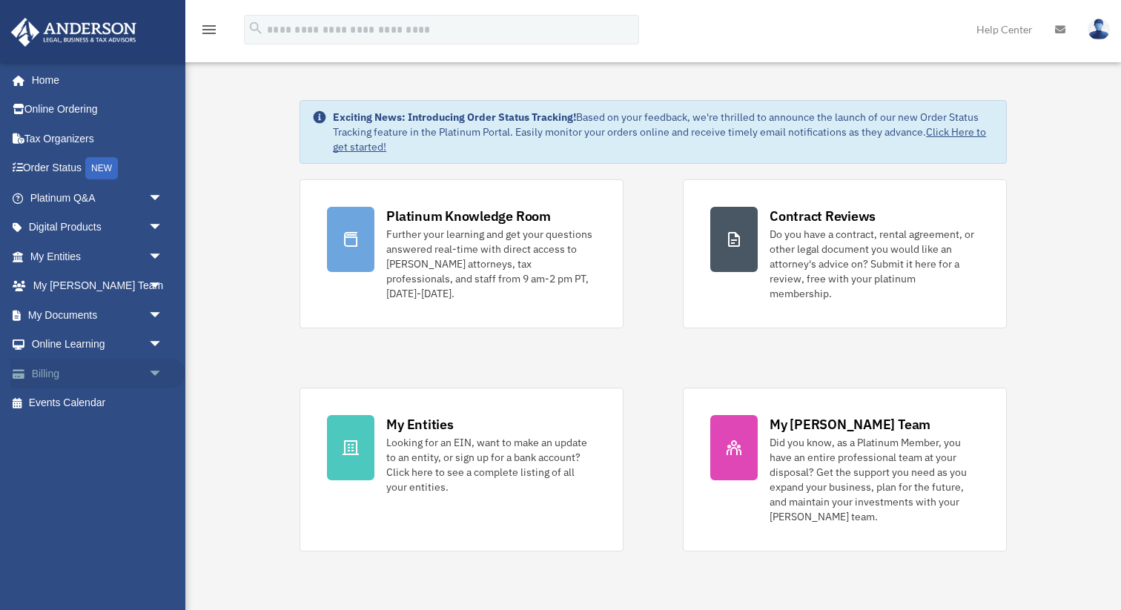
click at [159, 369] on span "arrow_drop_down" at bounding box center [163, 374] width 30 height 30
click at [156, 342] on span "arrow_drop_down" at bounding box center [163, 345] width 30 height 30
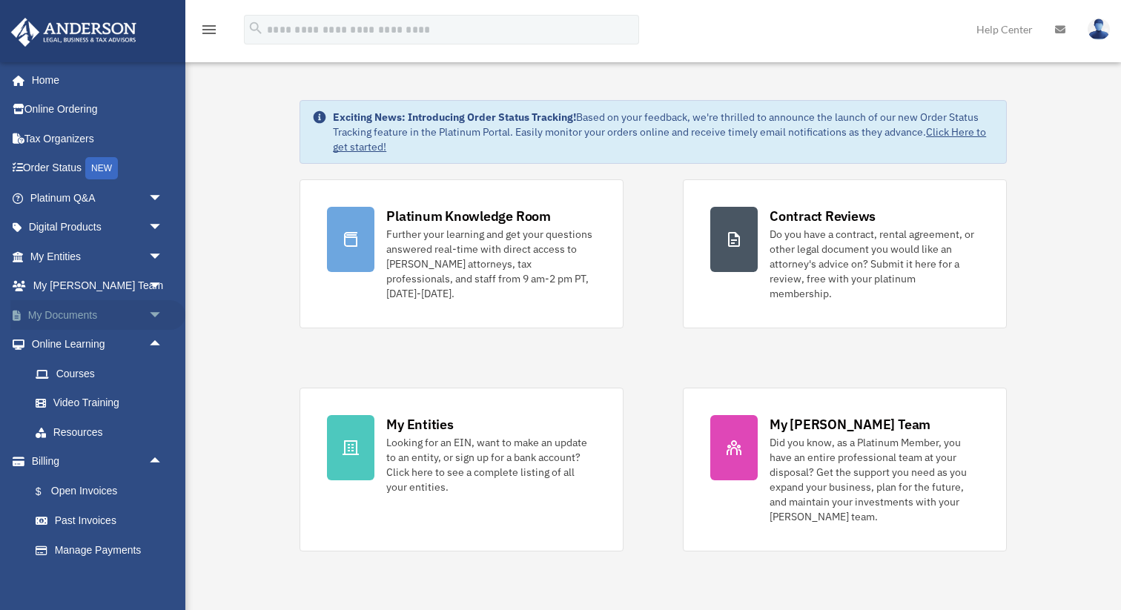
click at [158, 310] on span "arrow_drop_down" at bounding box center [163, 315] width 30 height 30
click at [49, 343] on span at bounding box center [49, 345] width 10 height 10
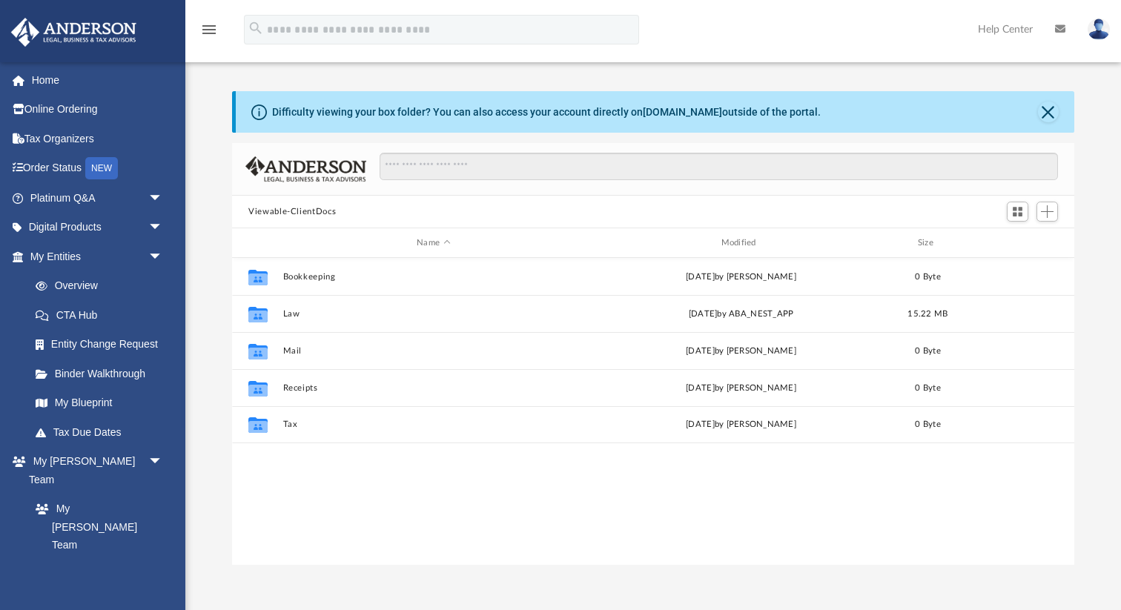
scroll to position [337, 842]
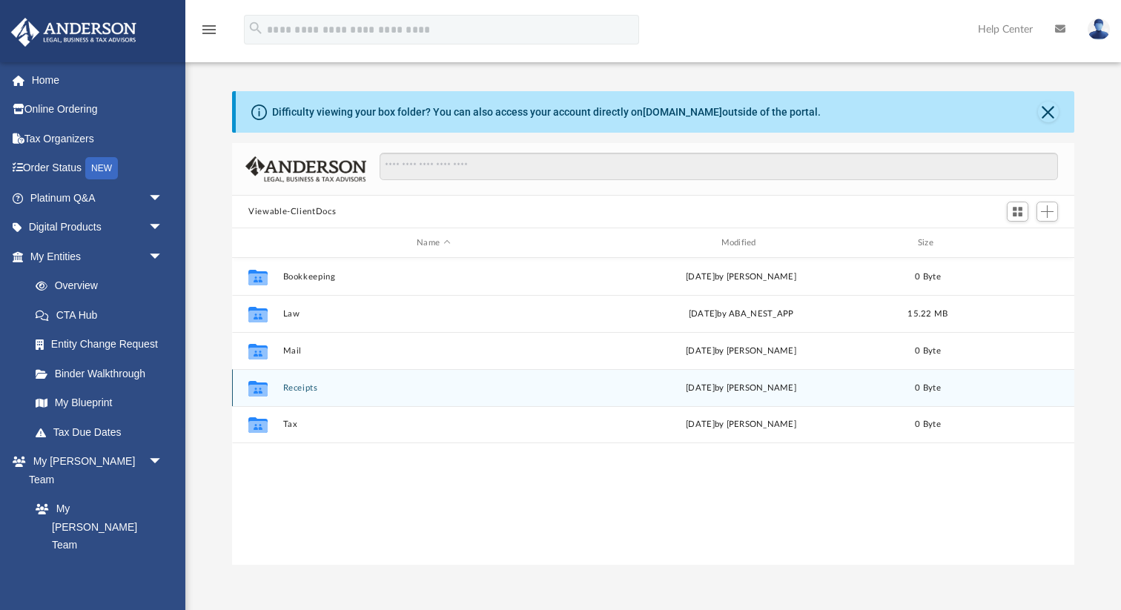
click at [295, 386] on button "Receipts" at bounding box center [433, 388] width 301 height 10
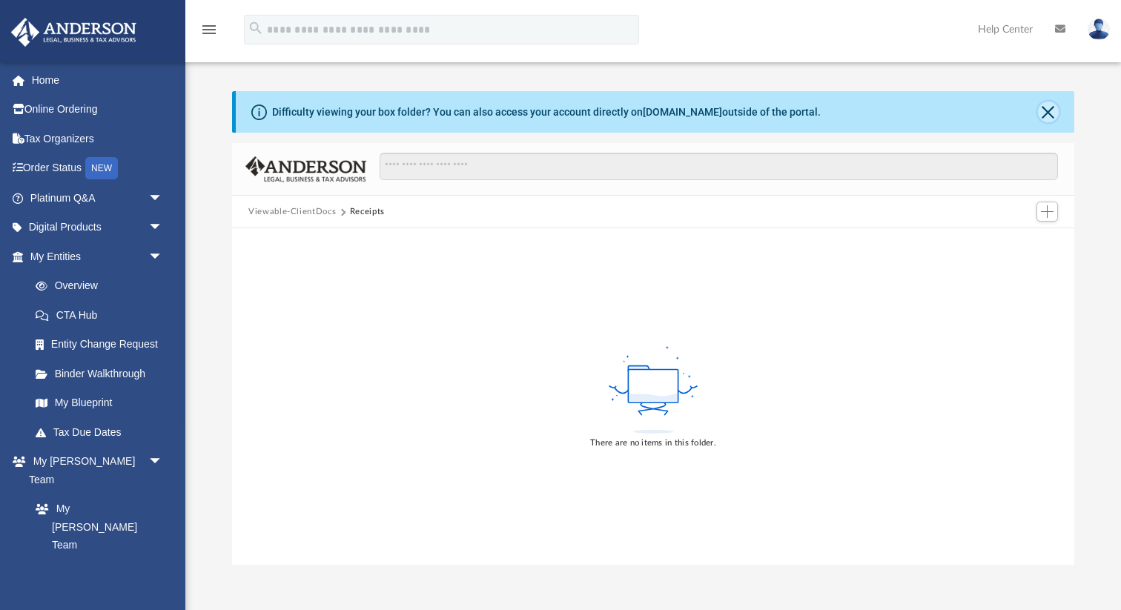
click at [1052, 110] on button "Close" at bounding box center [1048, 112] width 21 height 21
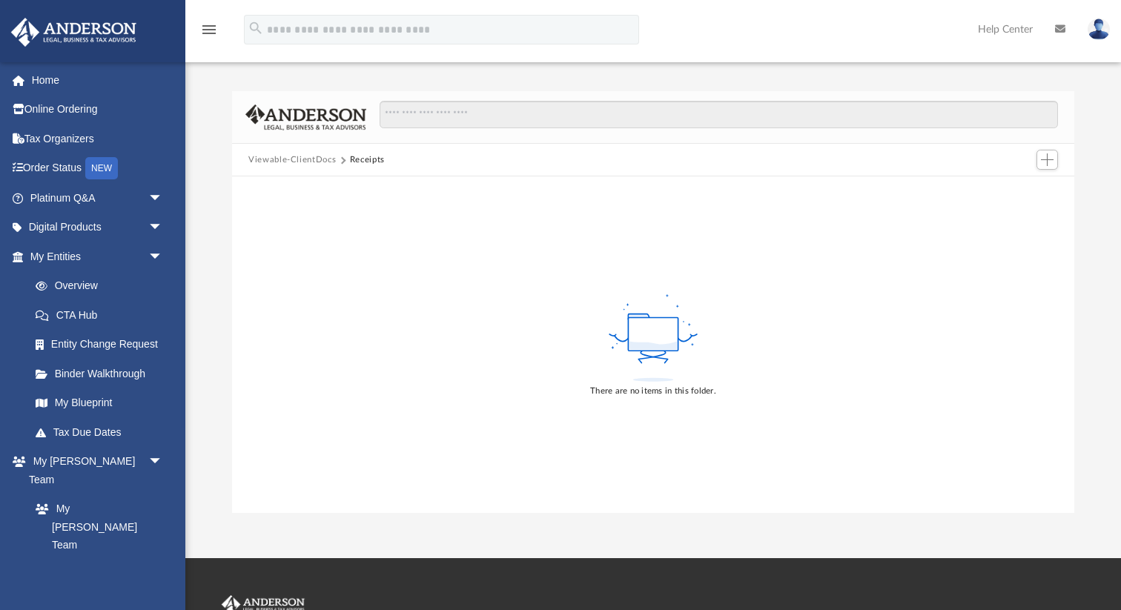
click at [300, 159] on button "Viewable-ClientDocs" at bounding box center [291, 159] width 87 height 13
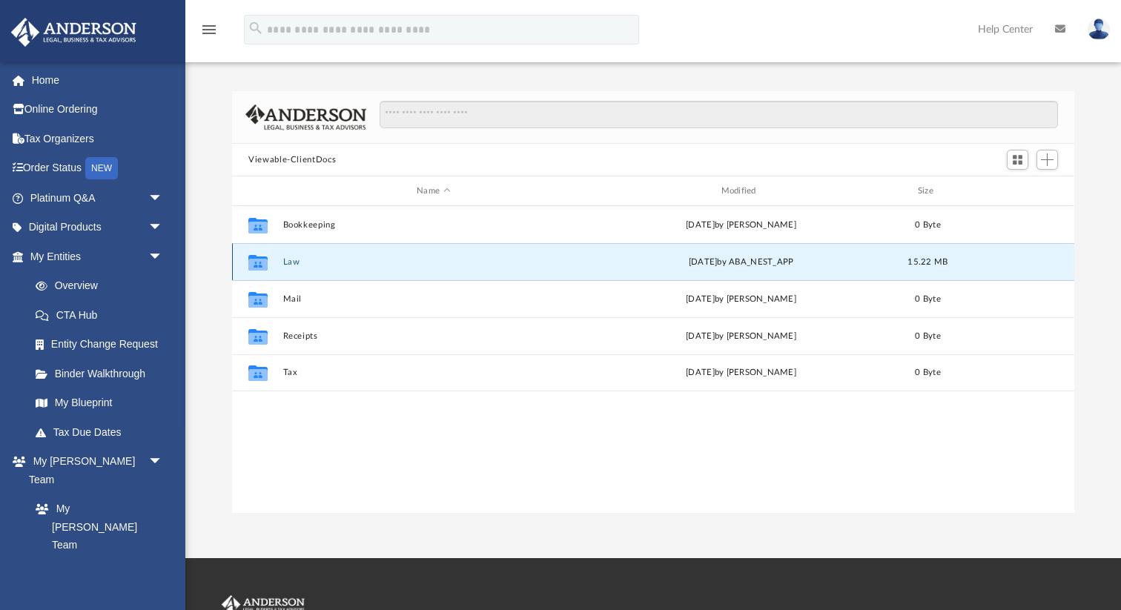
click at [294, 262] on button "Law" at bounding box center [433, 262] width 301 height 10
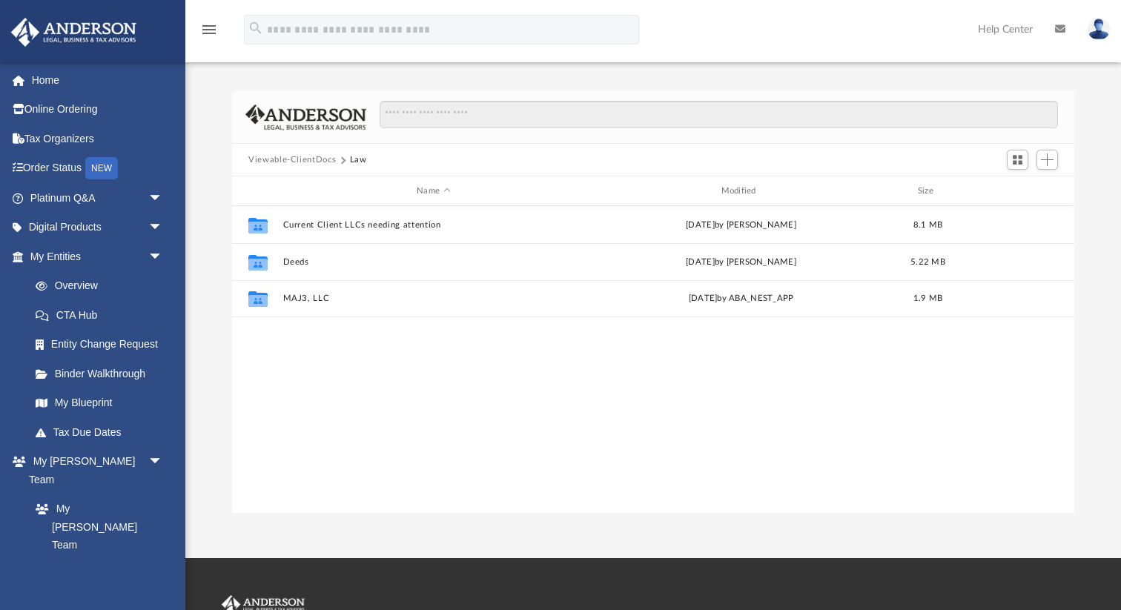
click at [317, 167] on div "Viewable-ClientDocs Law" at bounding box center [653, 160] width 842 height 33
click at [322, 160] on button "Viewable-ClientDocs" at bounding box center [291, 159] width 87 height 13
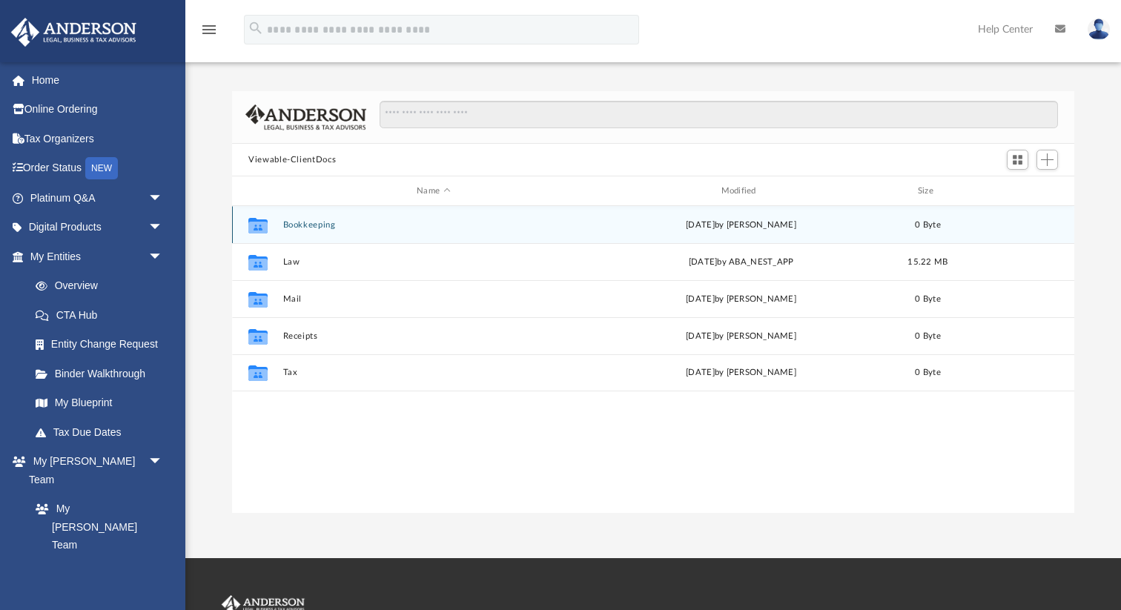
click at [330, 222] on button "Bookkeeping" at bounding box center [433, 225] width 301 height 10
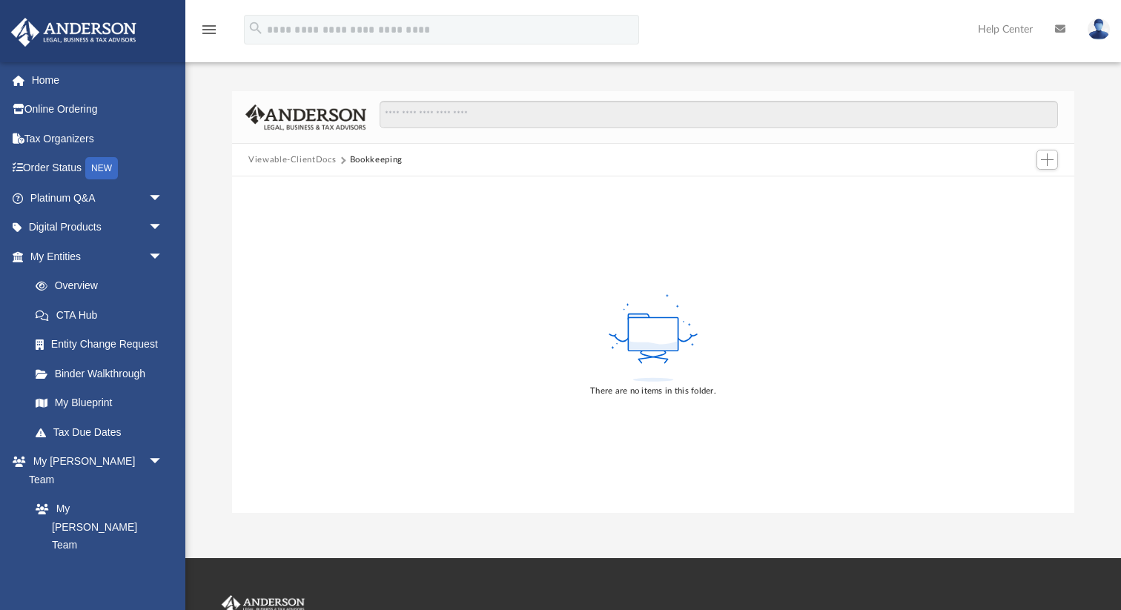
click at [310, 159] on button "Viewable-ClientDocs" at bounding box center [291, 159] width 87 height 13
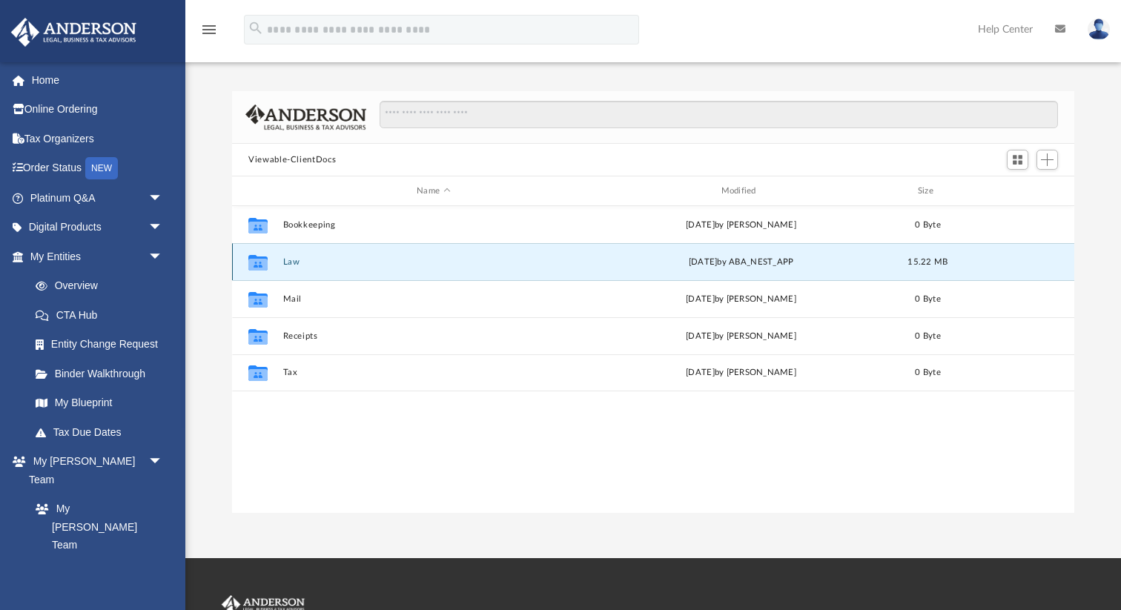
click at [292, 264] on button "Law" at bounding box center [433, 262] width 301 height 10
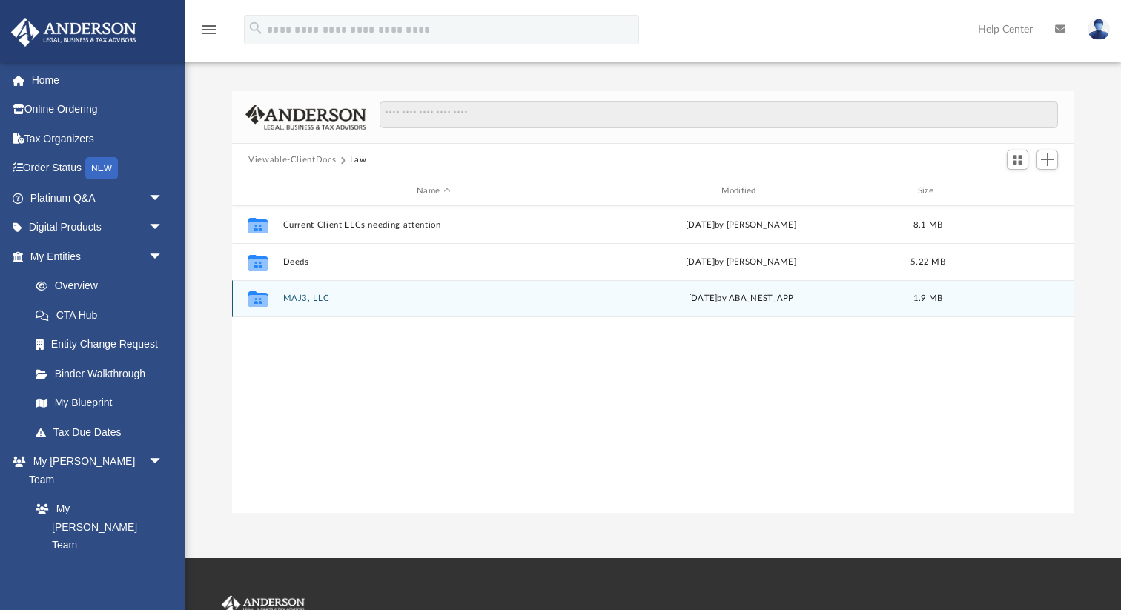
click at [323, 307] on div "Collaborated Folder MAJ3, LLC [DATE] by ABA_NEST_APP 1.9 MB" at bounding box center [653, 298] width 842 height 37
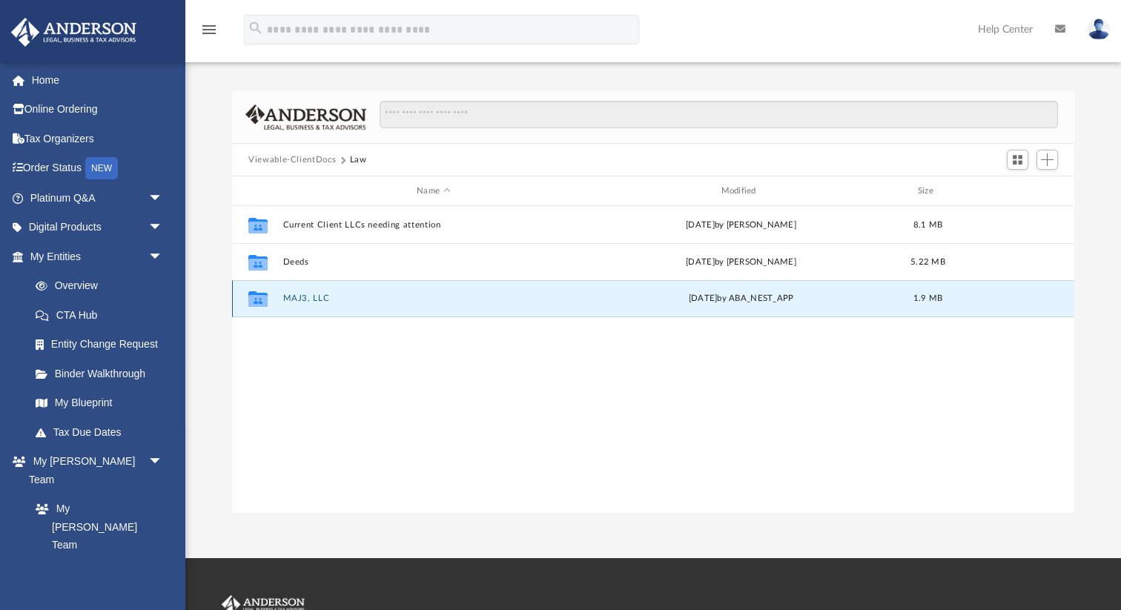
click at [323, 307] on div "Collaborated Folder MAJ3, LLC [DATE] by ABA_NEST_APP 1.9 MB" at bounding box center [653, 298] width 842 height 37
click at [300, 297] on button "MAJ3, LLC" at bounding box center [433, 299] width 301 height 10
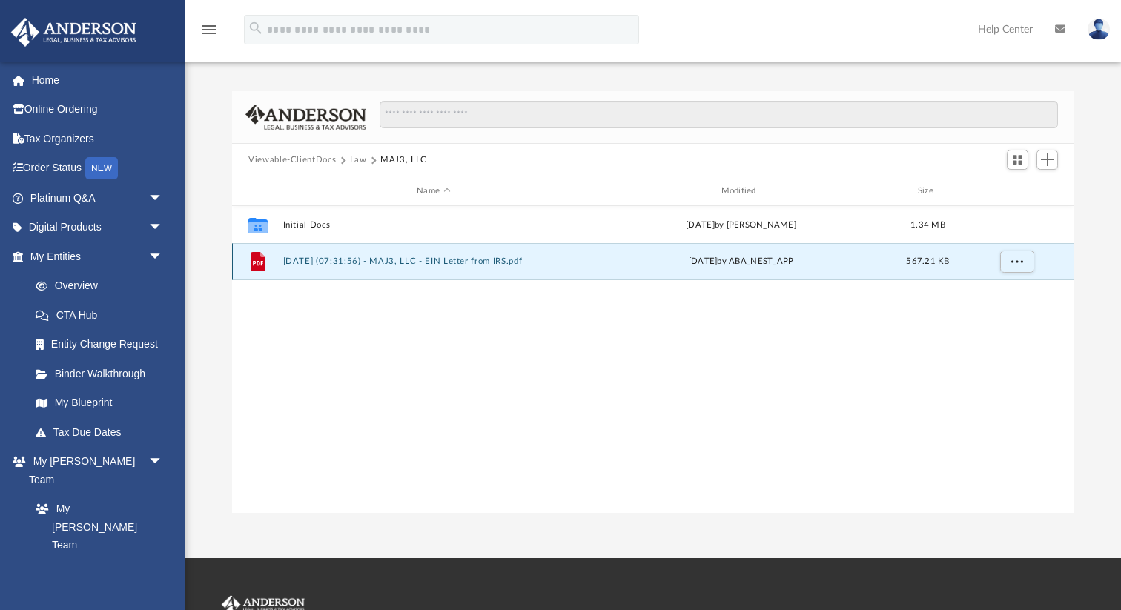
click at [363, 257] on button "[DATE] (07:31:56) - MAJ3, LLC - EIN Letter from IRS.pdf" at bounding box center [433, 262] width 301 height 10
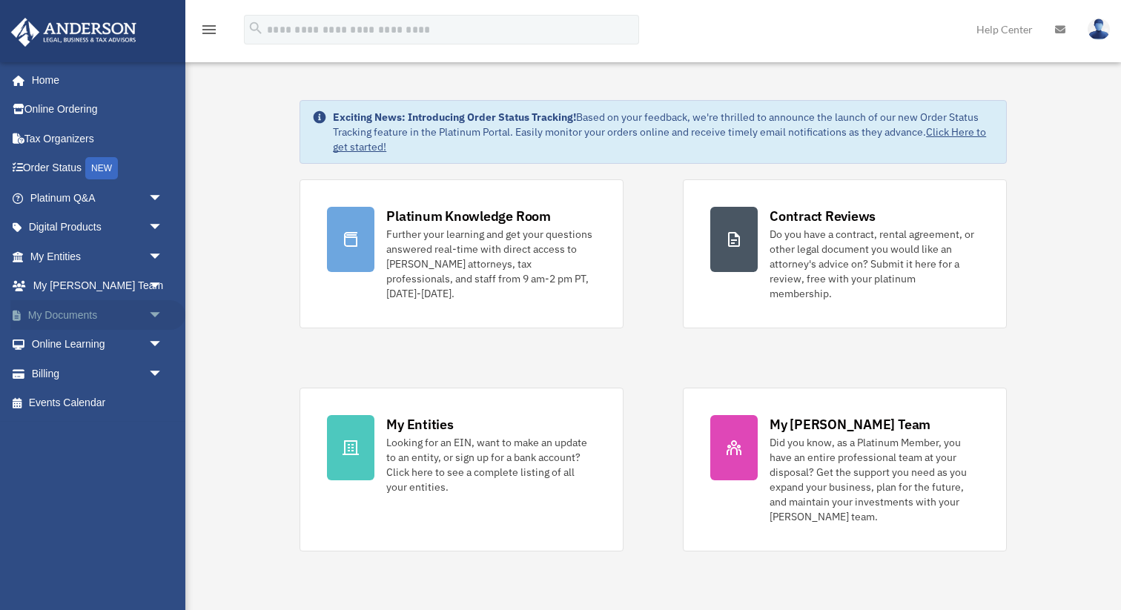
click at [155, 315] on span "arrow_drop_down" at bounding box center [163, 315] width 30 height 30
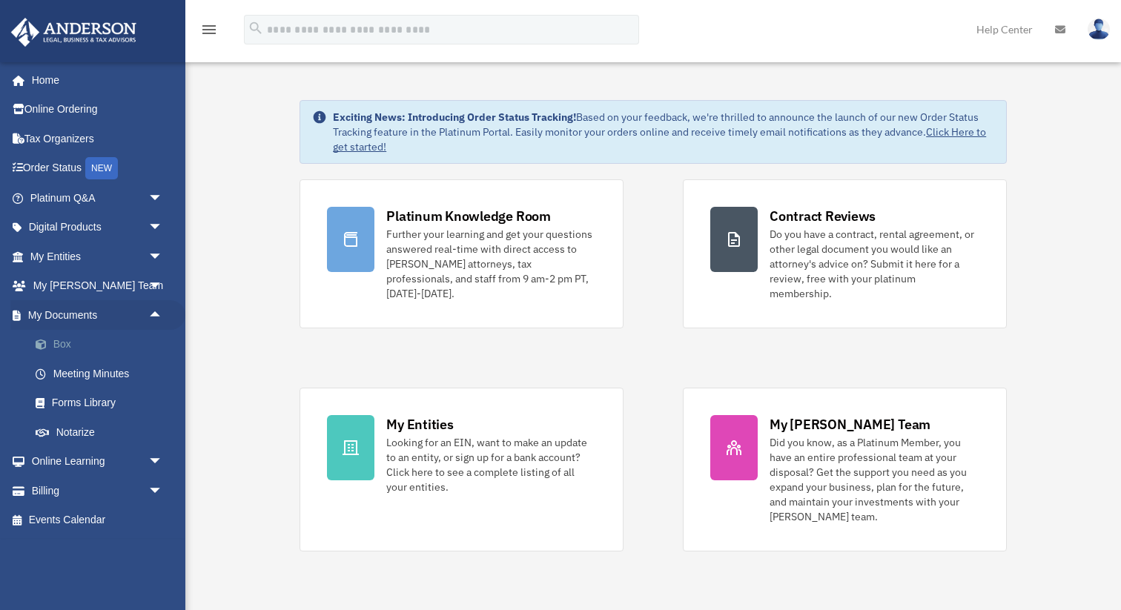
click at [61, 340] on link "Box" at bounding box center [103, 345] width 165 height 30
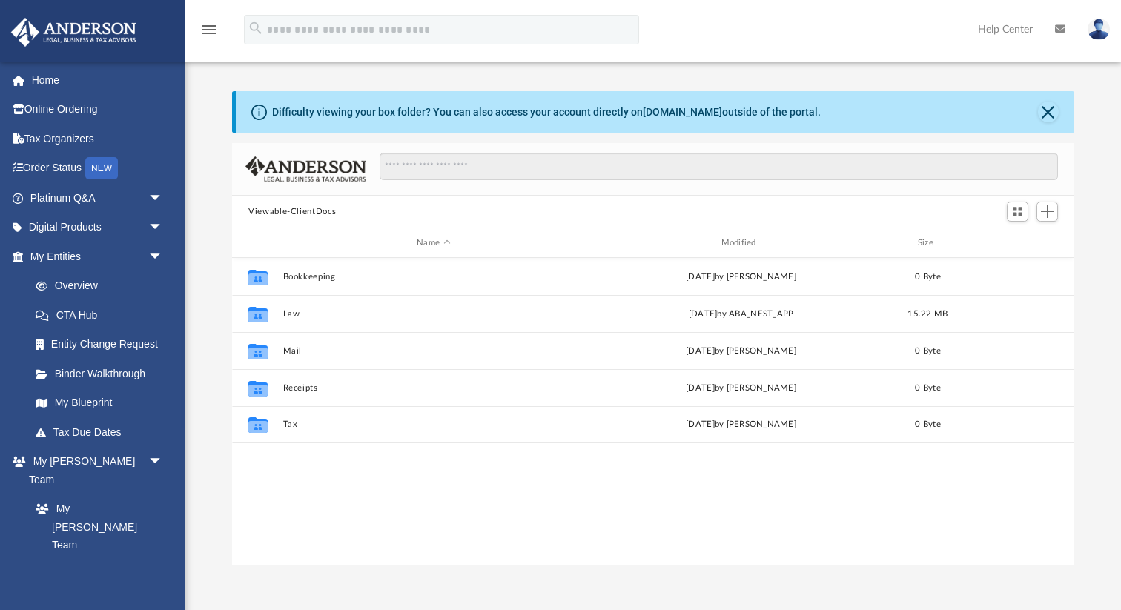
scroll to position [337, 842]
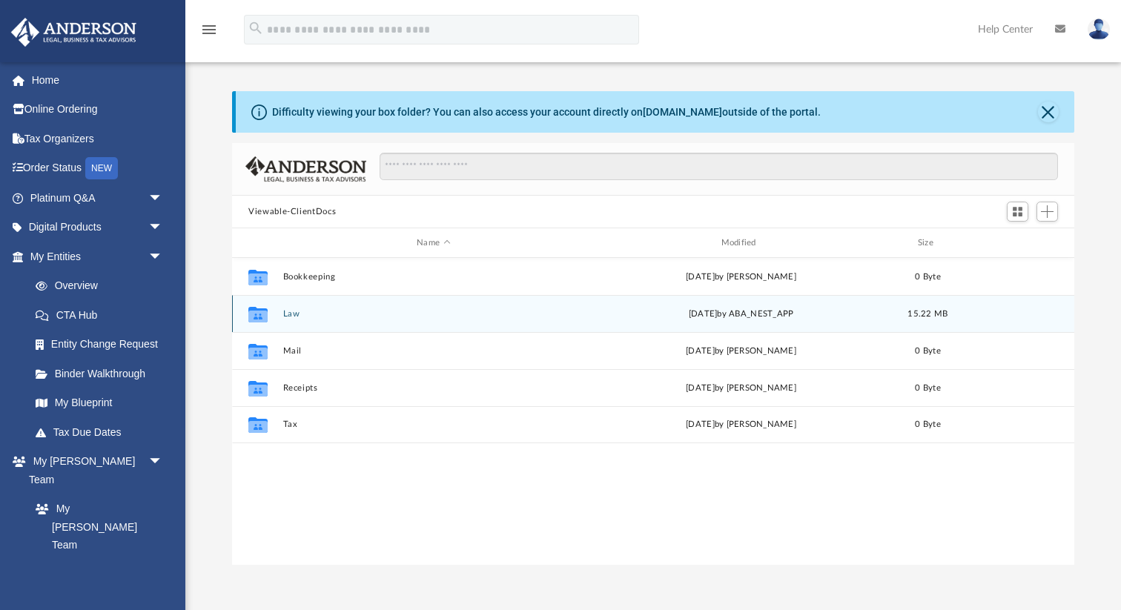
click at [275, 315] on div "Collaborated Folder" at bounding box center [258, 314] width 37 height 24
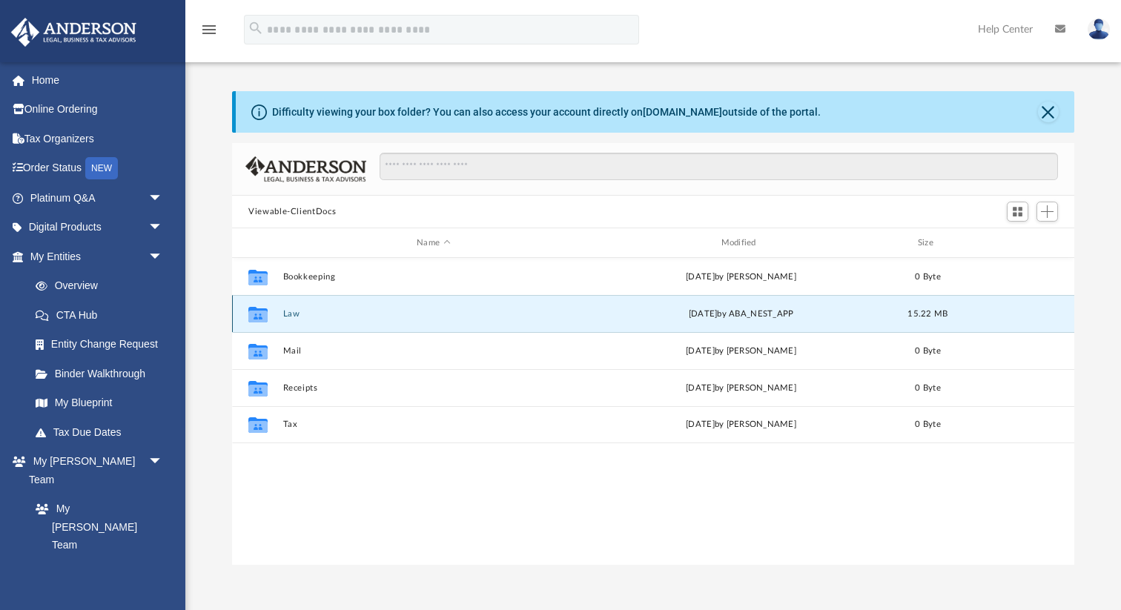
click at [280, 311] on div "Collaborated Folder Law [DATE] by ABA_NEST_APP 15.22 MB" at bounding box center [653, 313] width 842 height 37
click at [297, 317] on button "Law" at bounding box center [433, 314] width 301 height 10
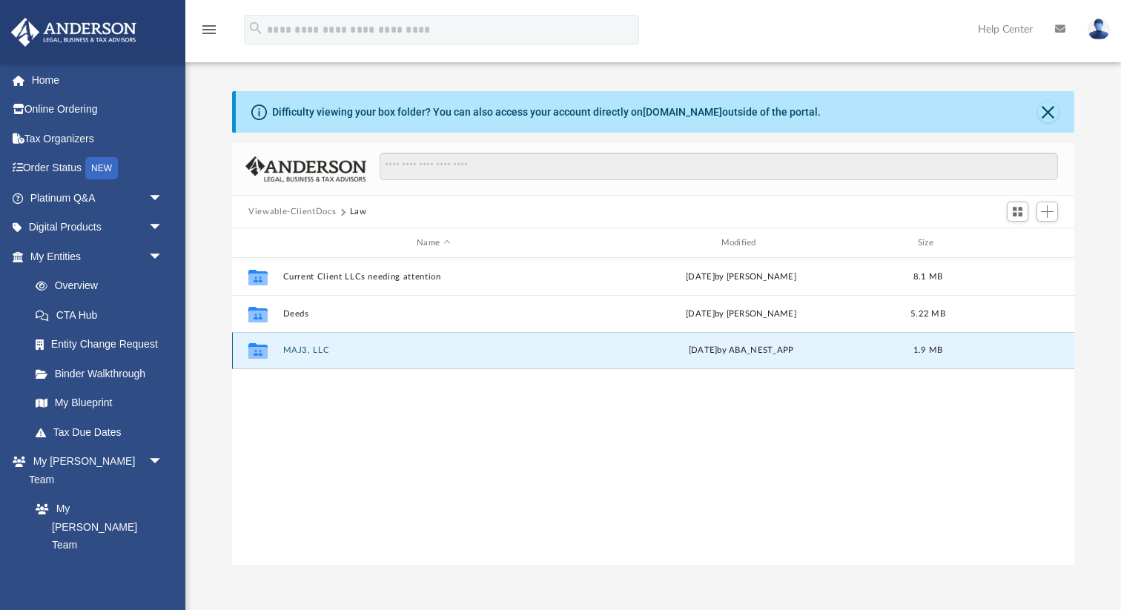
click at [317, 348] on button "MAJ3, LLC" at bounding box center [433, 351] width 301 height 10
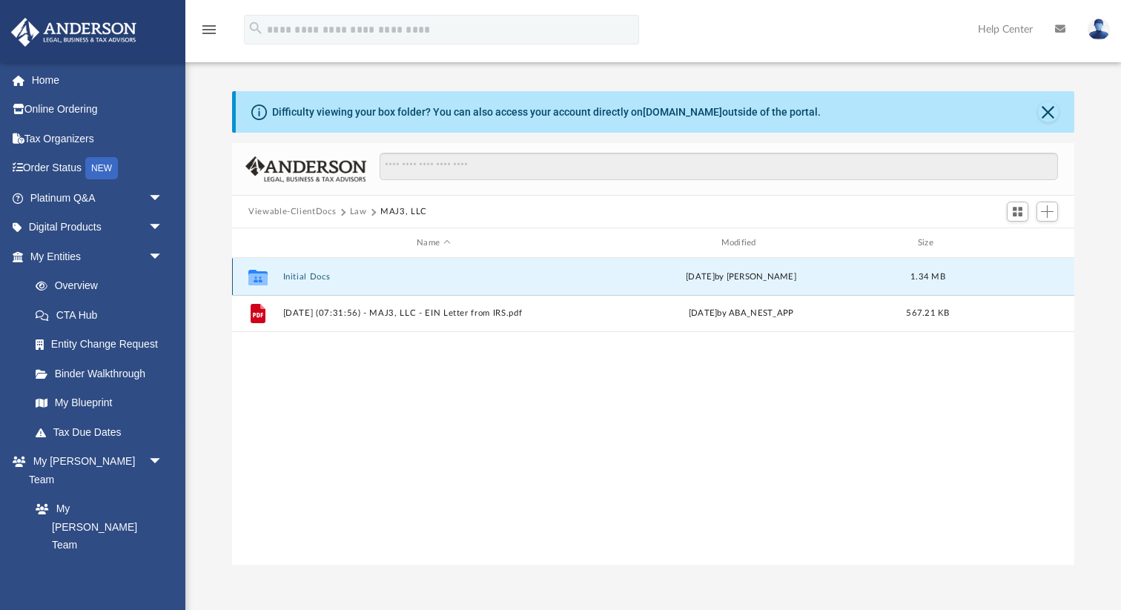
click at [301, 274] on button "Initial Docs" at bounding box center [433, 277] width 301 height 10
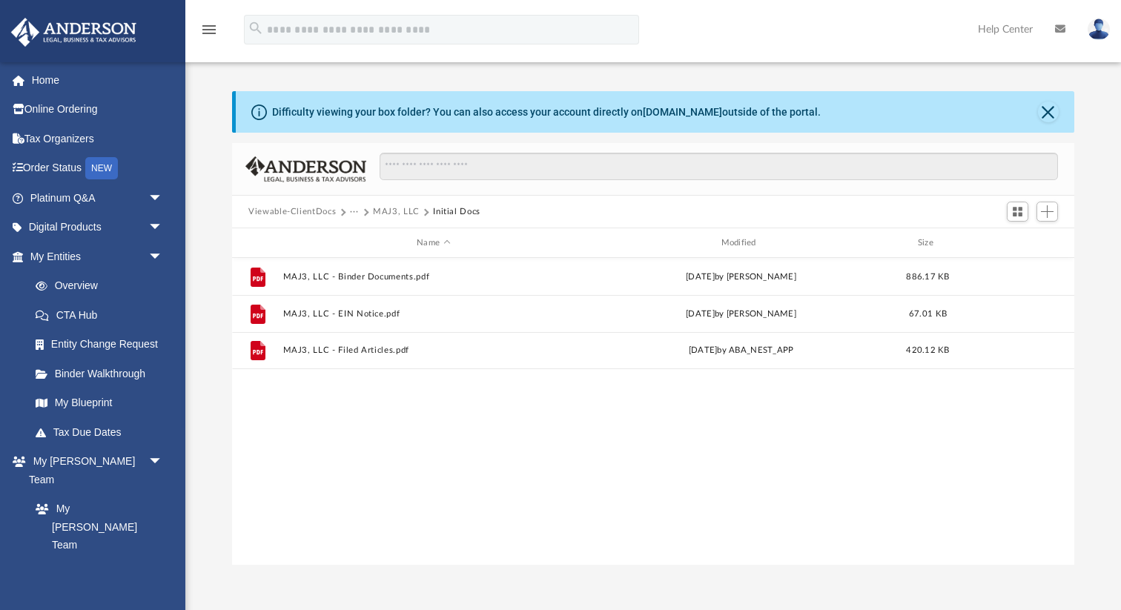
click at [411, 212] on button "MAJ3, LLC" at bounding box center [396, 211] width 47 height 13
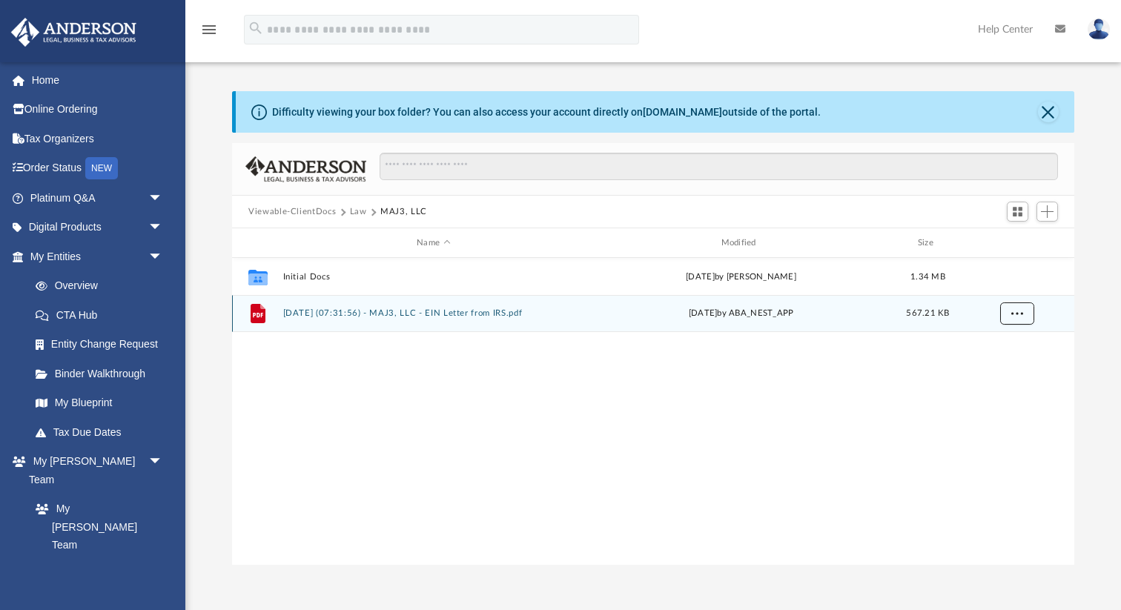
click at [1013, 311] on span "More options" at bounding box center [1017, 313] width 12 height 8
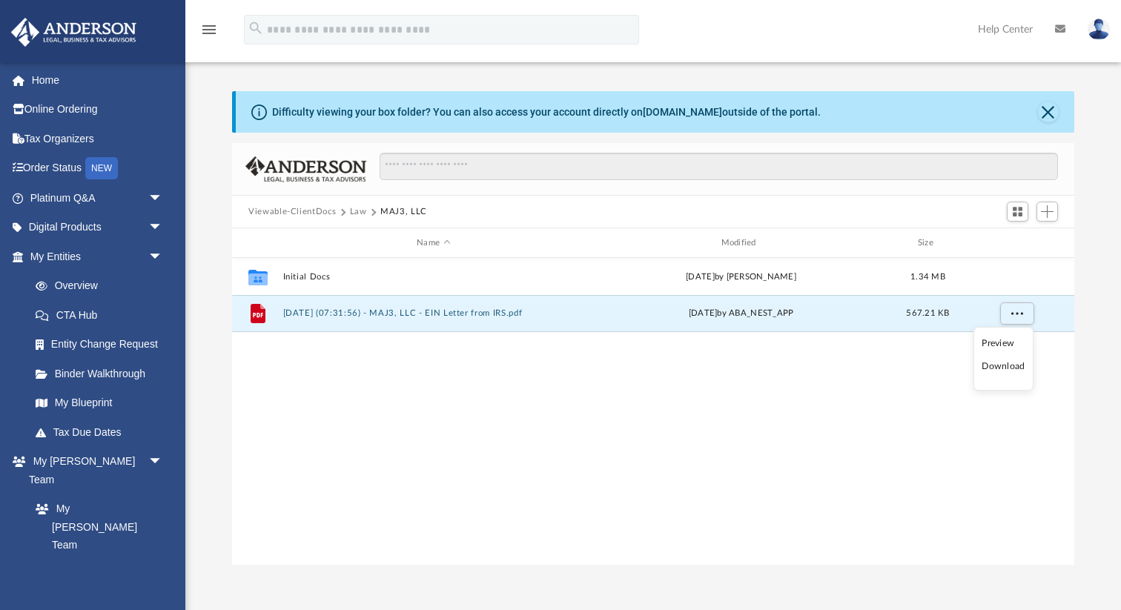
click at [716, 384] on div "Collaborated Folder Initial Docs [DATE] by [PERSON_NAME] 1.34 MB File [DATE] (0…" at bounding box center [653, 412] width 842 height 308
click at [453, 314] on button "[DATE] (07:31:56) - MAJ3, LLC - EIN Letter from IRS.pdf" at bounding box center [433, 313] width 301 height 10
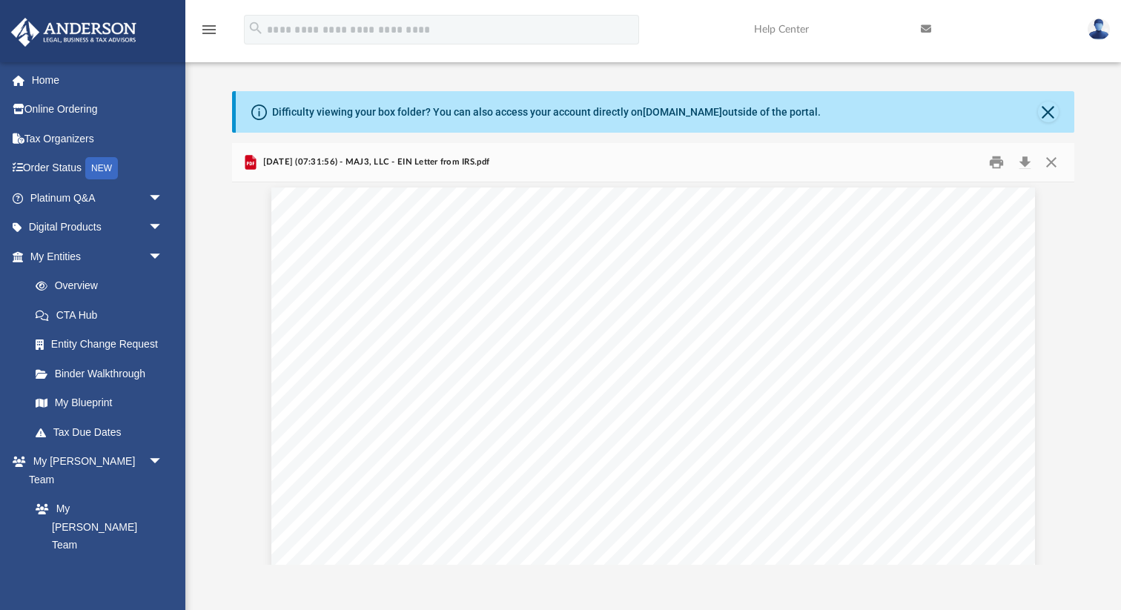
scroll to position [0, 0]
